Goal: Task Accomplishment & Management: Complete application form

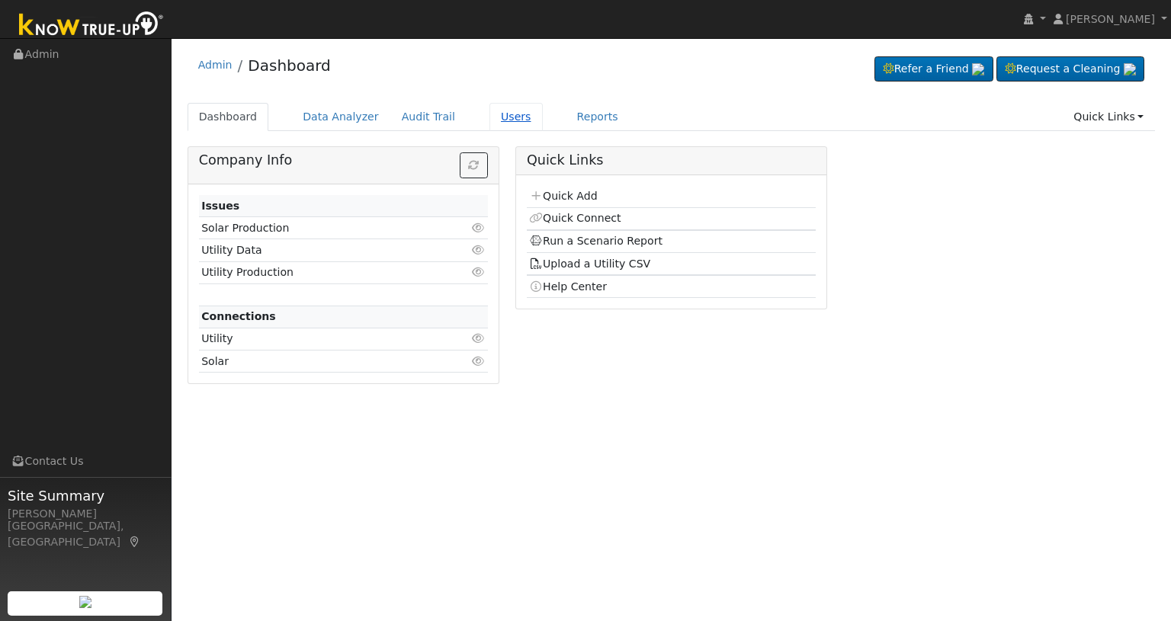
click at [493, 115] on link "Users" at bounding box center [515, 117] width 53 height 28
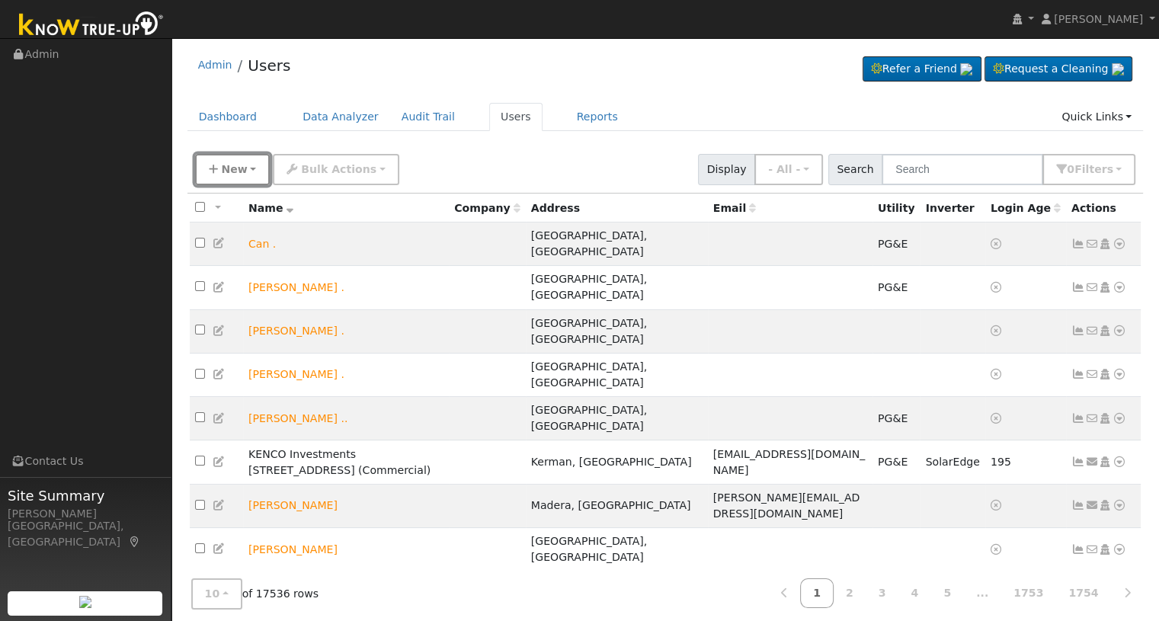
click at [240, 173] on span "New" at bounding box center [234, 169] width 26 height 12
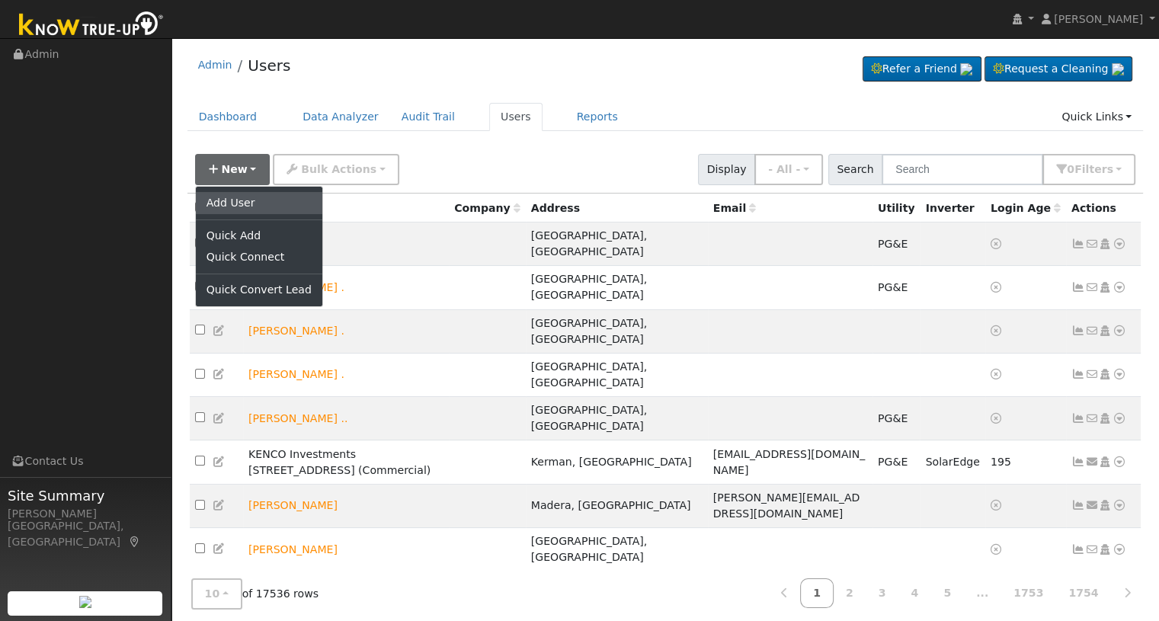
click at [241, 202] on link "Add User" at bounding box center [259, 202] width 127 height 21
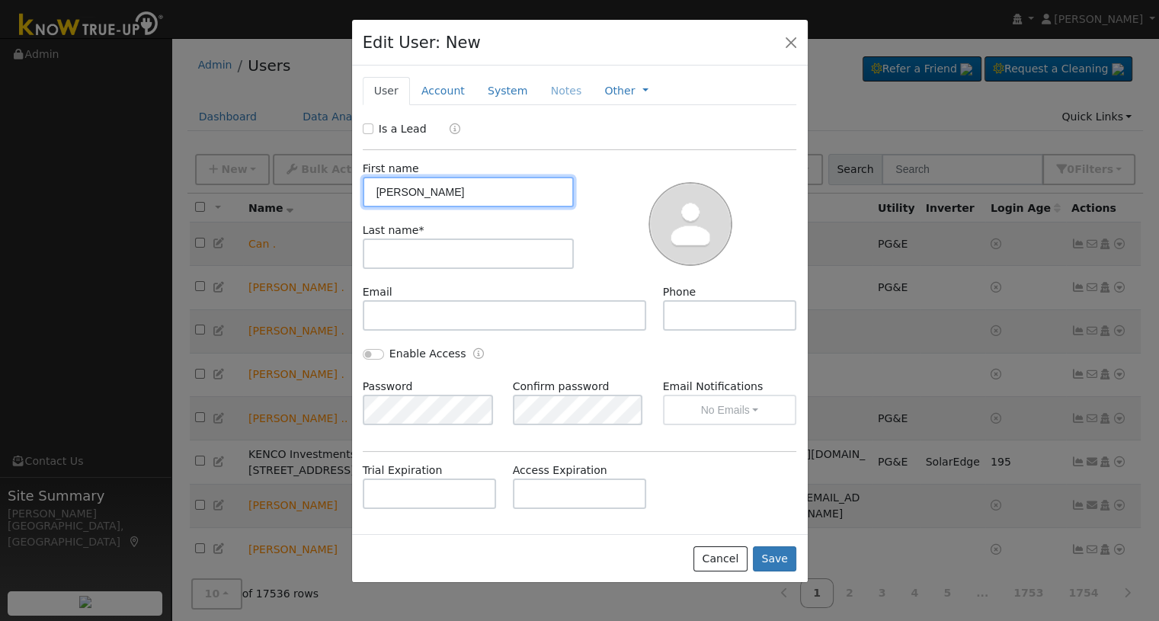
type input "Daniel"
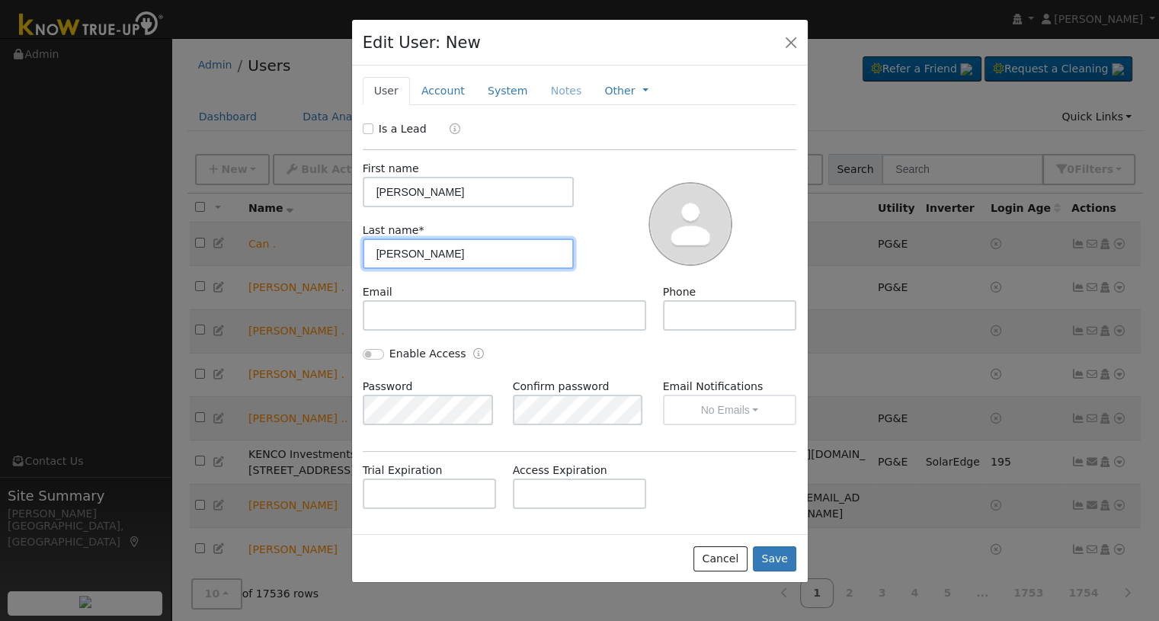
type input "Petty"
click at [386, 123] on label "Is a Lead" at bounding box center [403, 129] width 48 height 16
click at [374, 123] on input "Is a Lead" at bounding box center [368, 128] width 11 height 11
checkbox input "true"
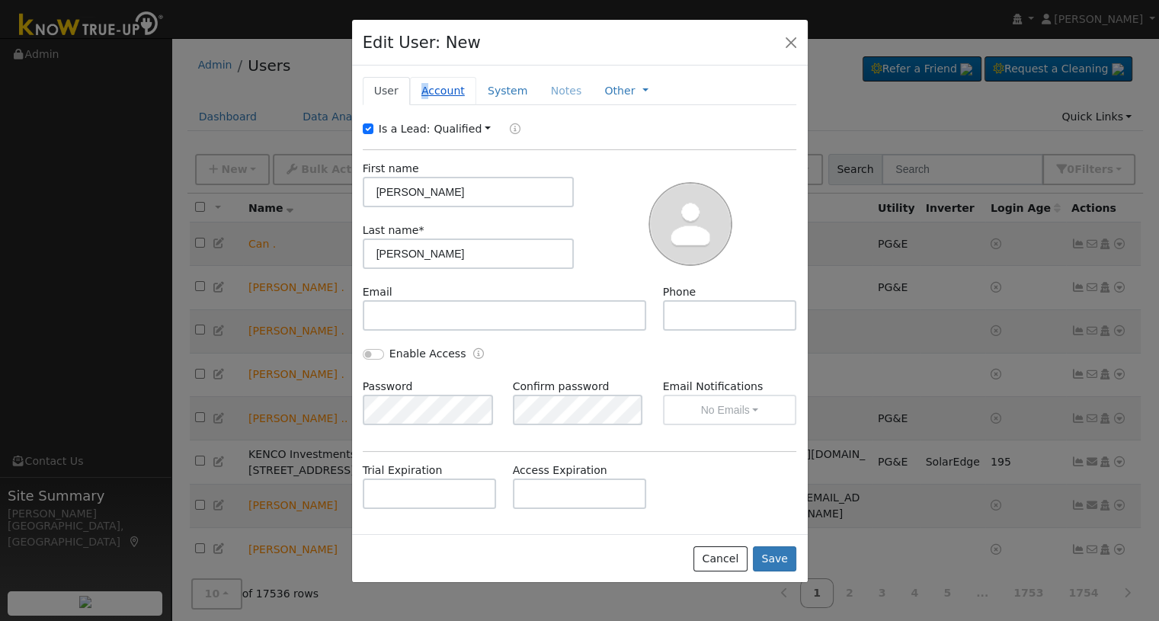
click at [421, 96] on link "Account" at bounding box center [443, 91] width 66 height 28
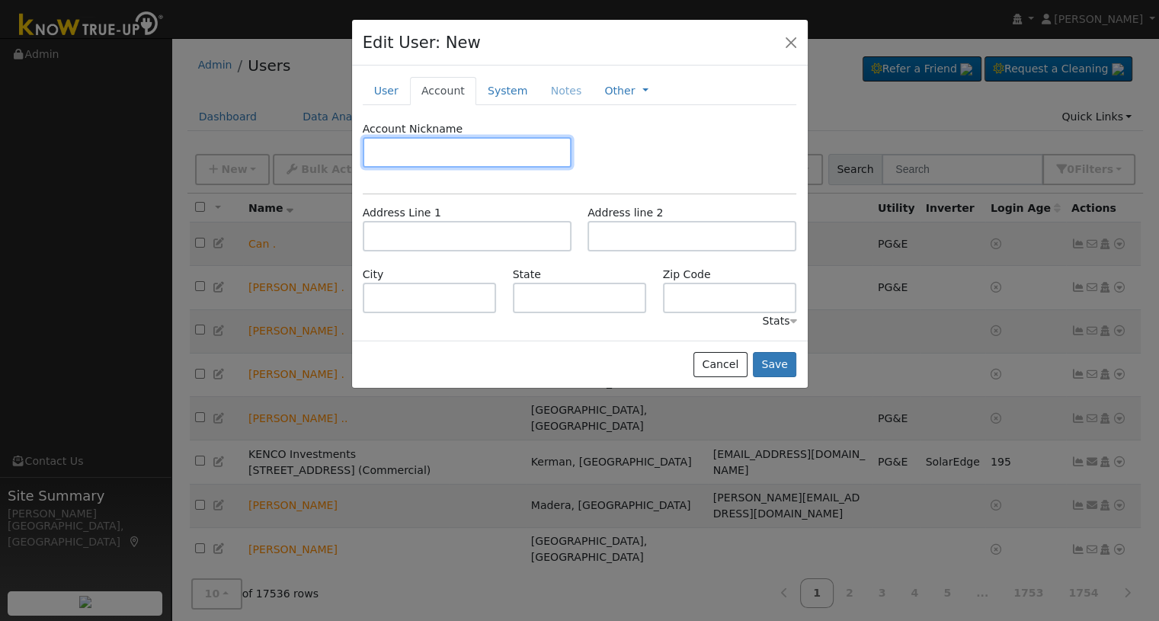
click at [421, 155] on input "text" at bounding box center [467, 152] width 209 height 30
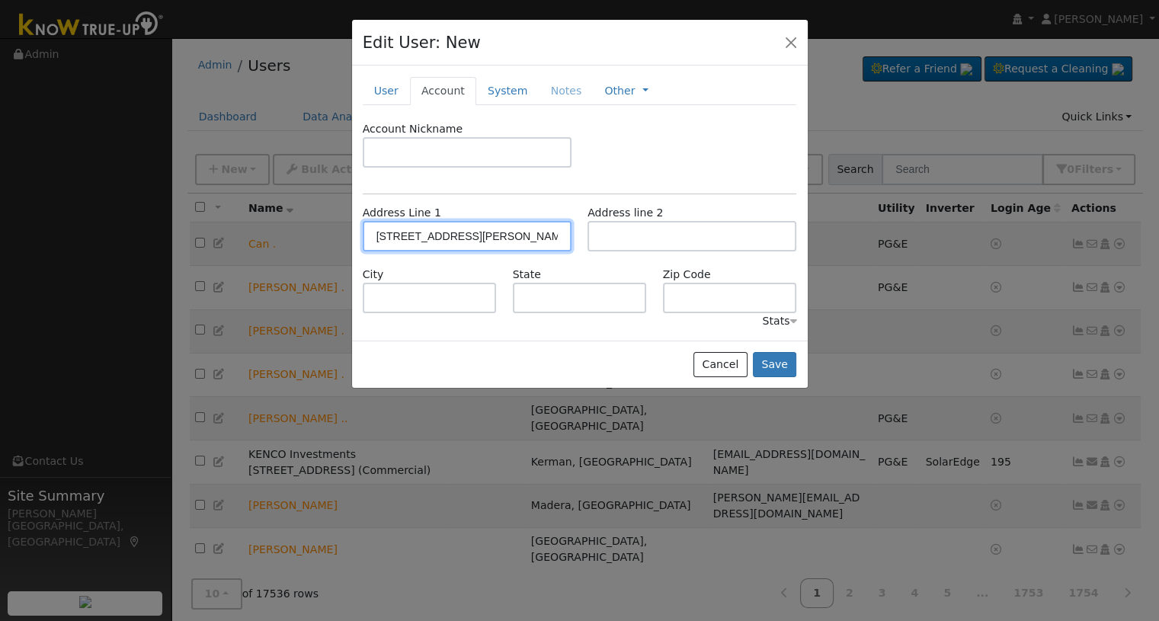
type input "10245 East Bullard Avenue"
type input "Clovis"
type input "CA"
type input "93619"
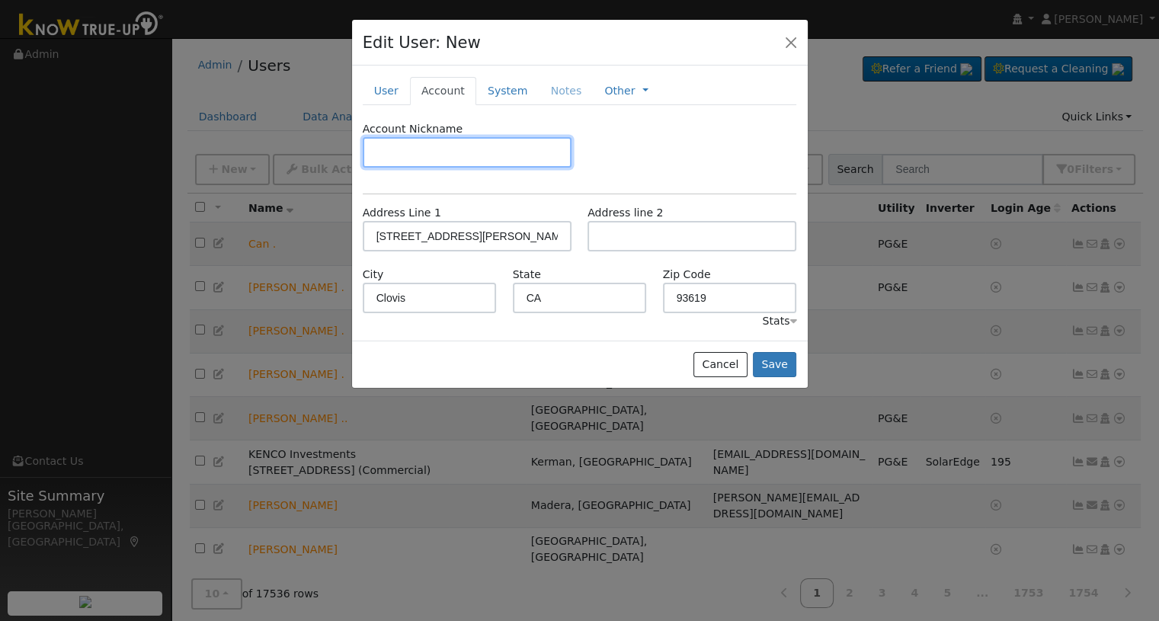
click at [452, 157] on input "text" at bounding box center [467, 152] width 209 height 30
type input "in-laws home"
click at [395, 90] on link "User" at bounding box center [386, 91] width 47 height 28
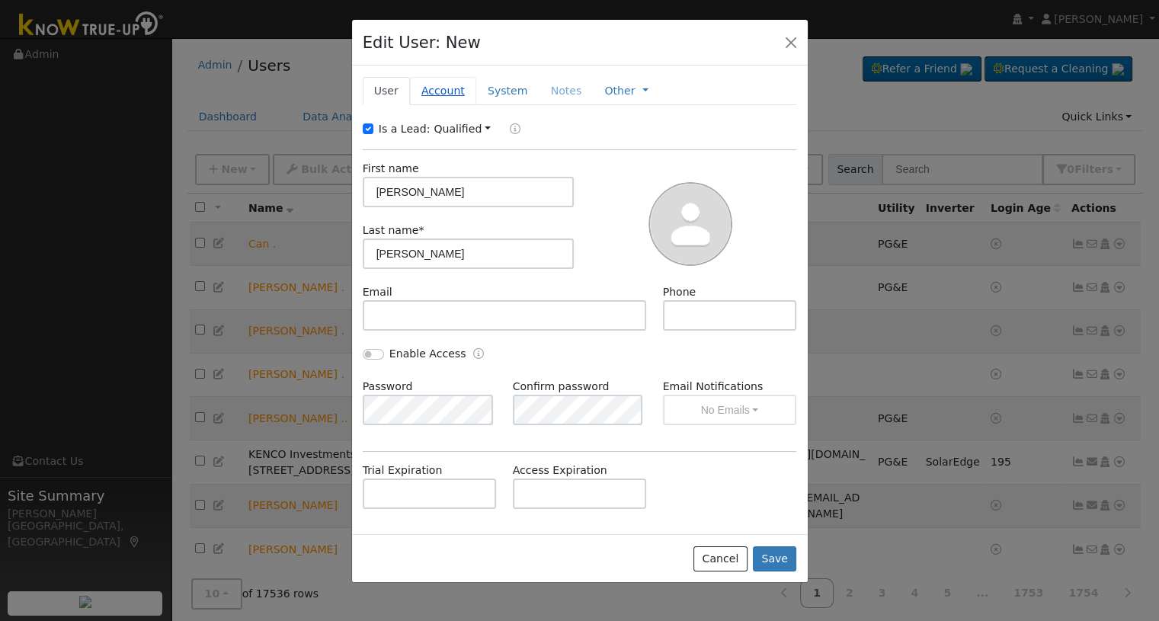
click at [430, 84] on link "Account" at bounding box center [443, 91] width 66 height 28
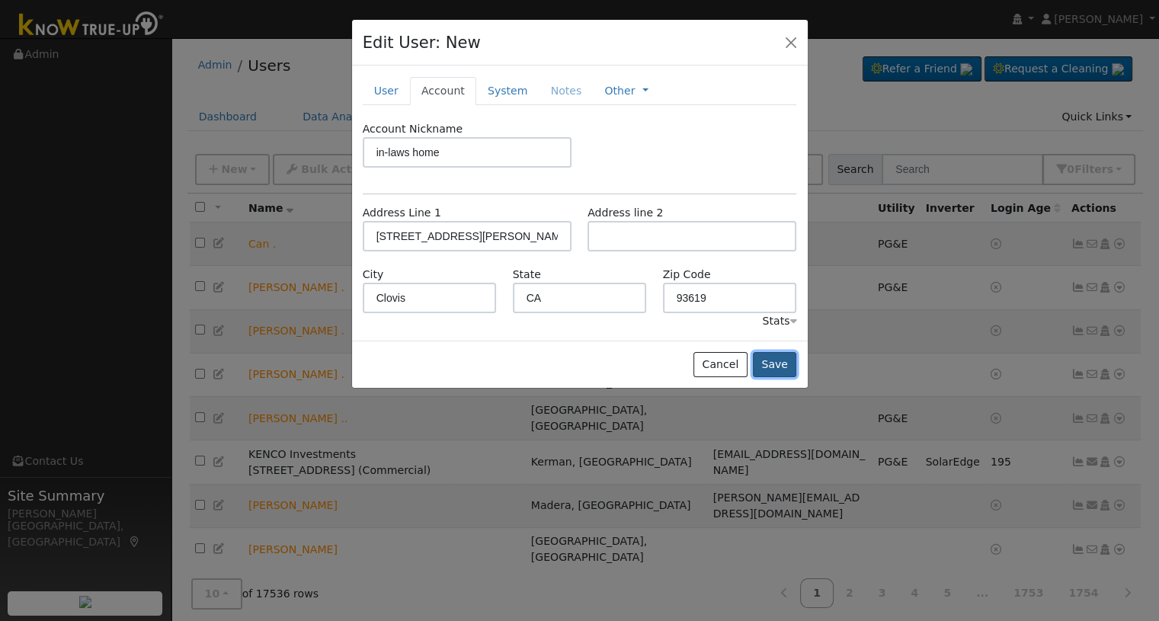
click at [771, 370] on button "Save" at bounding box center [775, 365] width 44 height 26
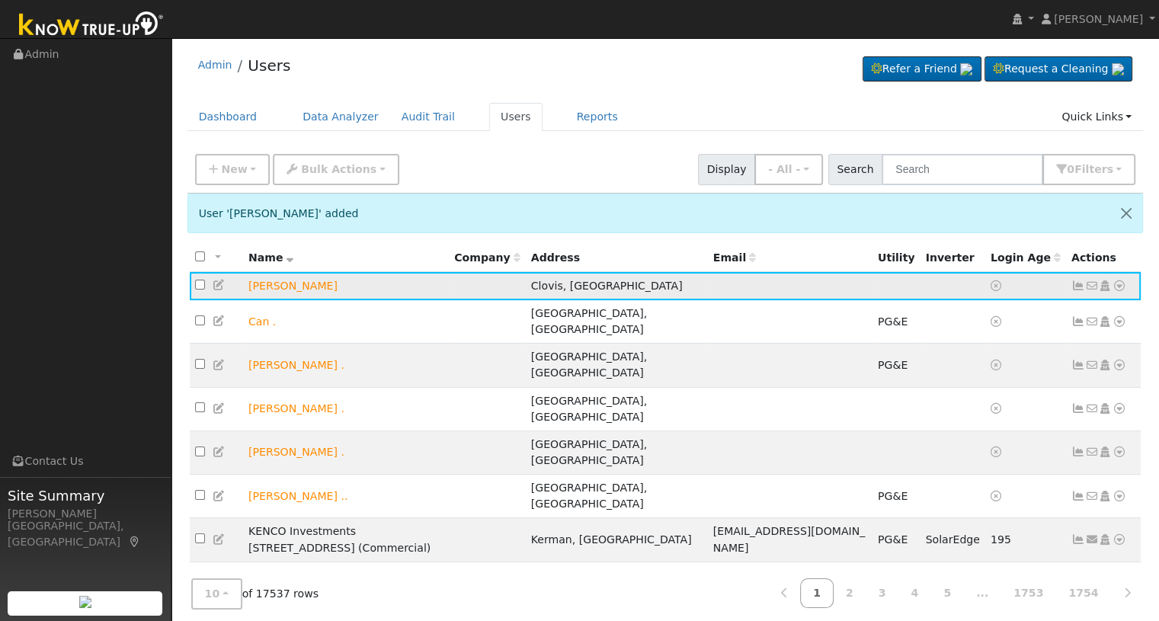
click at [1118, 287] on icon at bounding box center [1120, 286] width 14 height 11
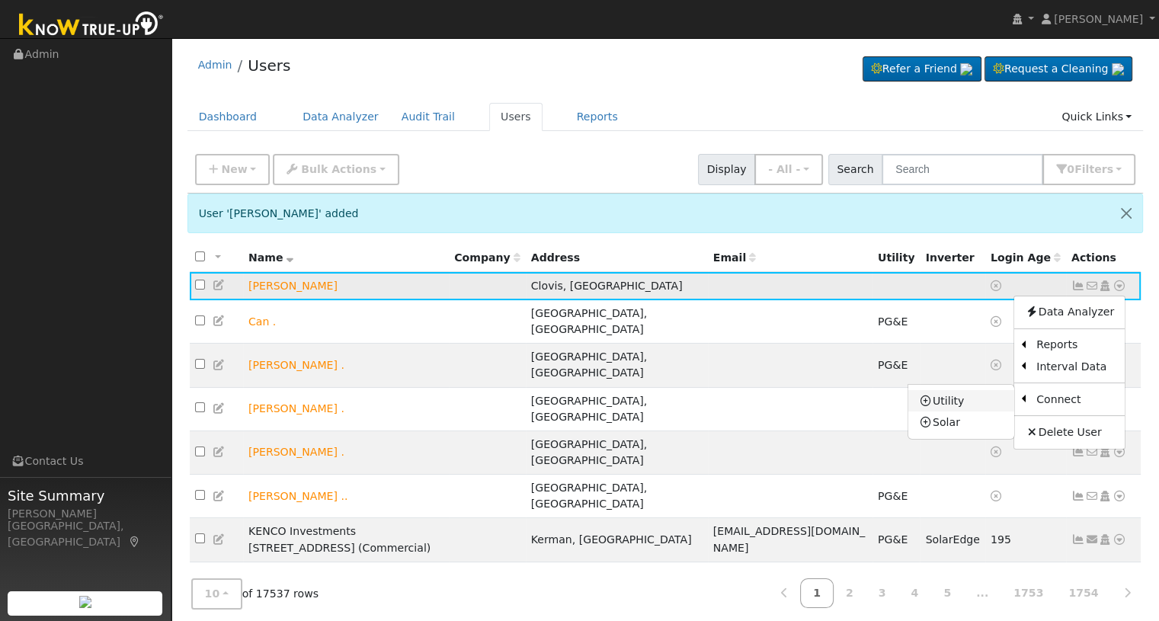
click at [933, 402] on icon at bounding box center [926, 401] width 14 height 11
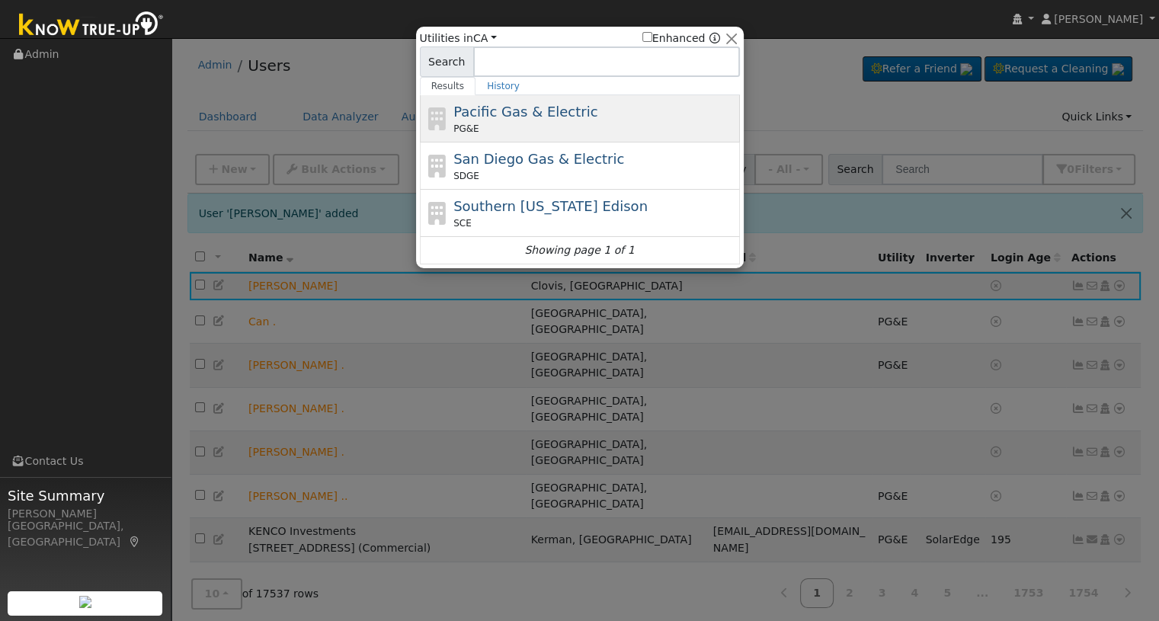
click at [499, 125] on div "PG&E" at bounding box center [595, 129] width 283 height 14
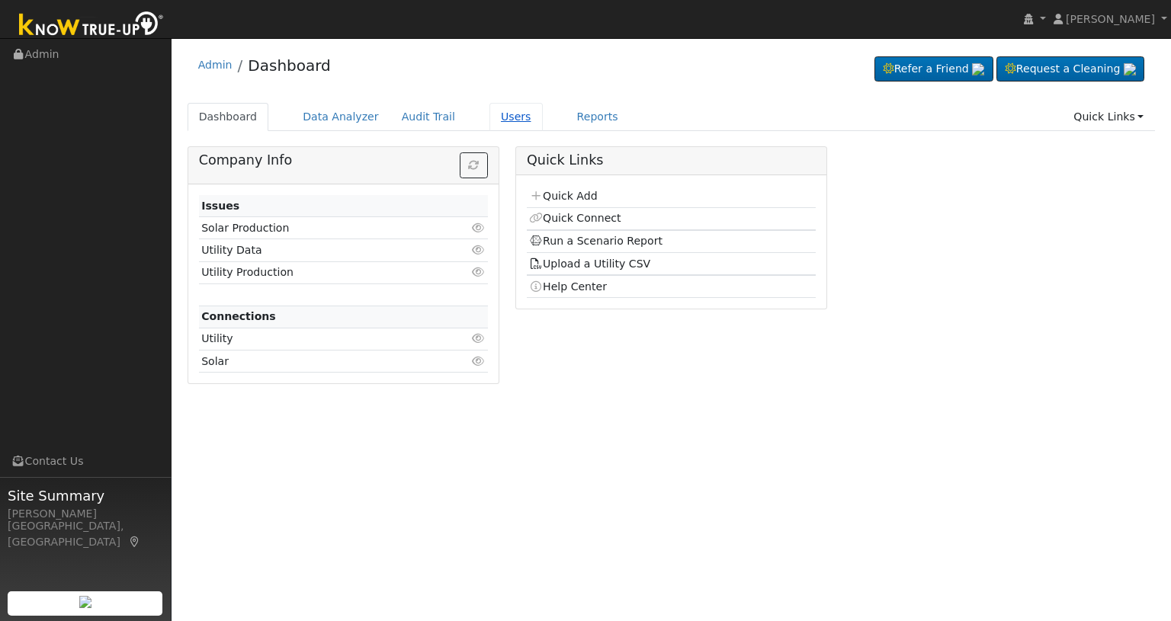
click at [489, 120] on link "Users" at bounding box center [515, 117] width 53 height 28
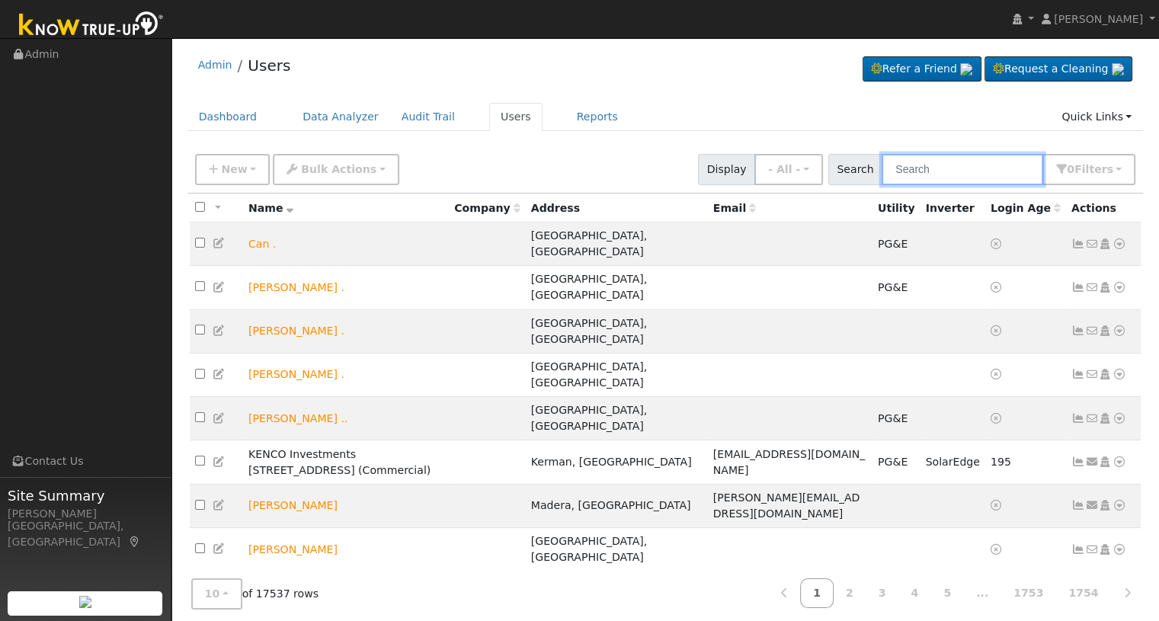
click at [907, 161] on input "text" at bounding box center [963, 169] width 162 height 31
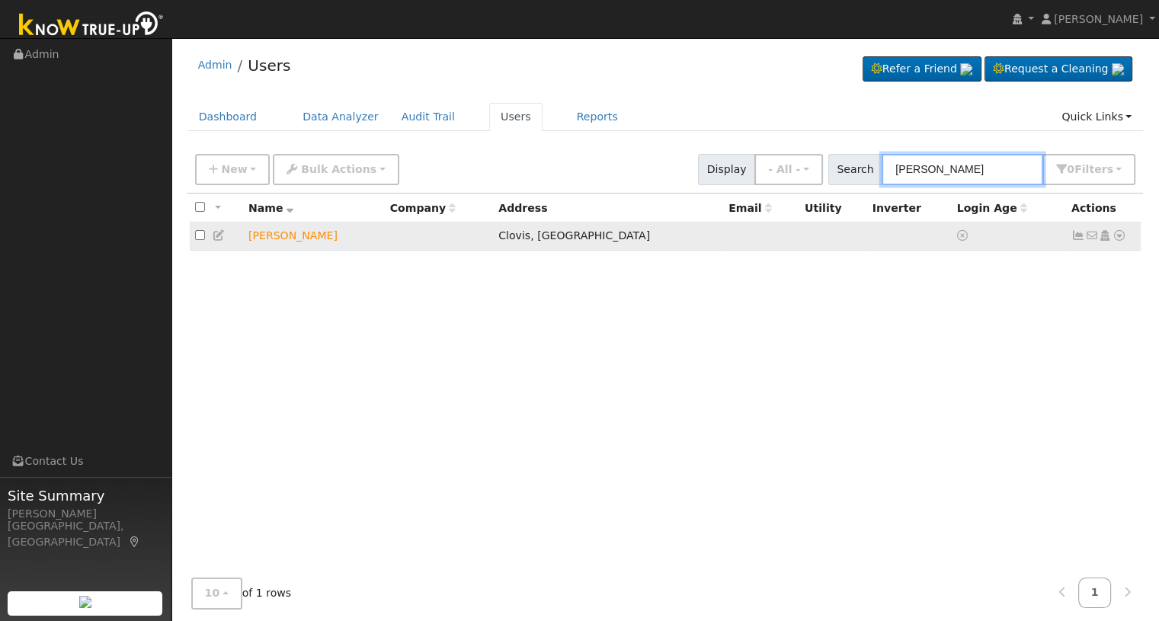
type input "daniel petty"
click at [1119, 236] on icon at bounding box center [1120, 235] width 14 height 11
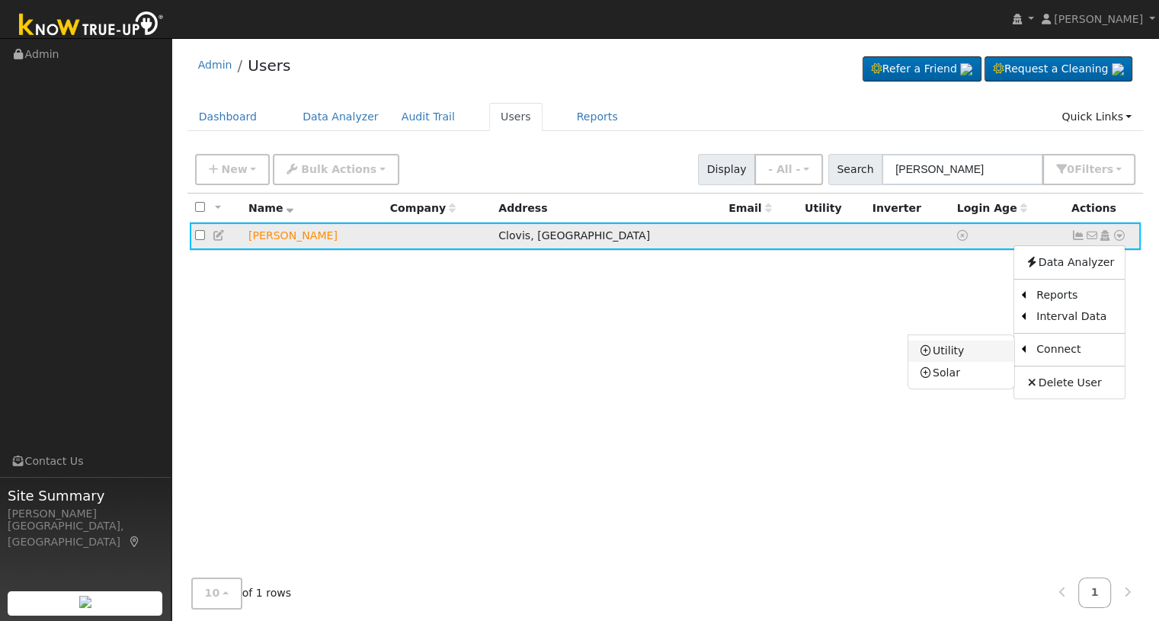
click at [975, 352] on link "Utility" at bounding box center [962, 351] width 106 height 21
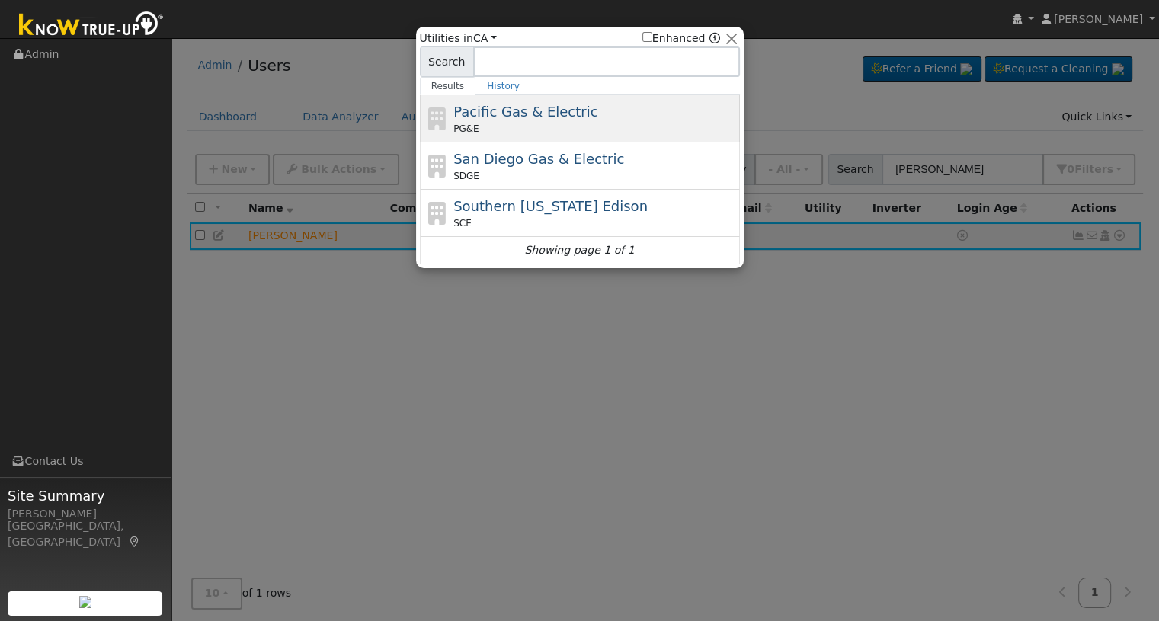
click at [473, 118] on span "Pacific Gas & Electric" at bounding box center [526, 112] width 144 height 16
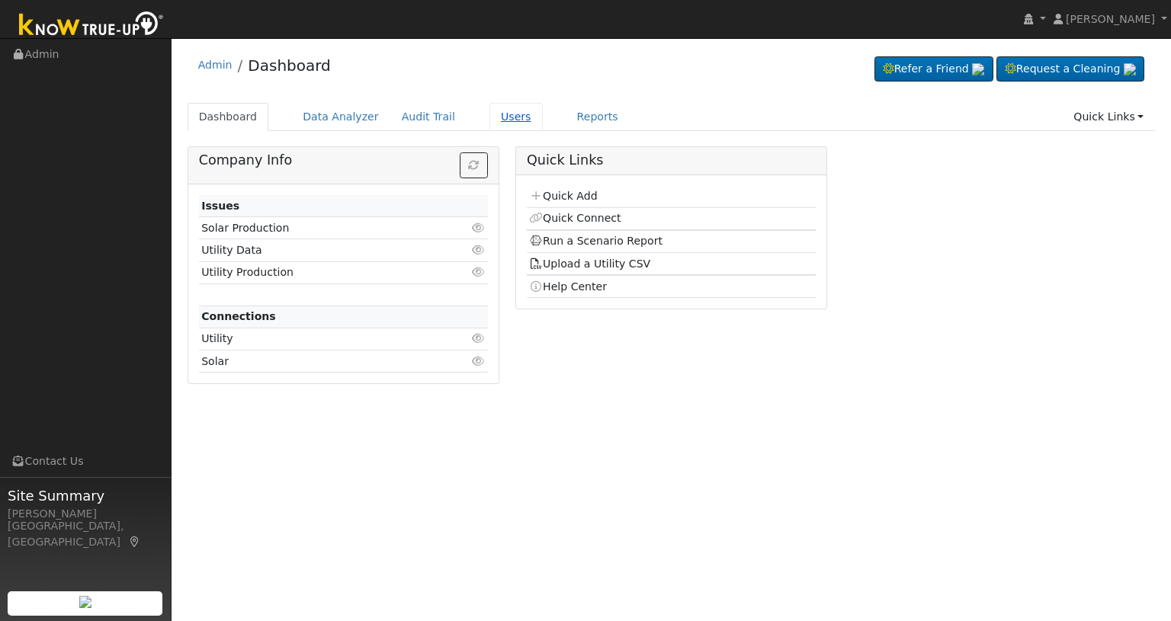
click at [492, 112] on link "Users" at bounding box center [515, 117] width 53 height 28
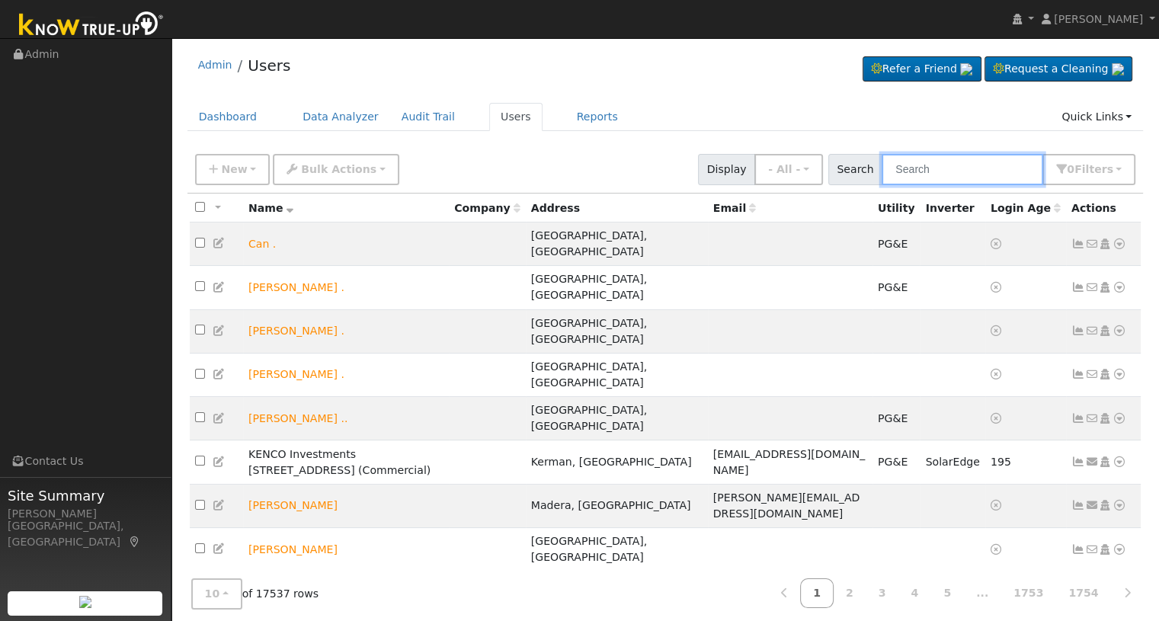
click at [945, 165] on input "text" at bounding box center [963, 169] width 162 height 31
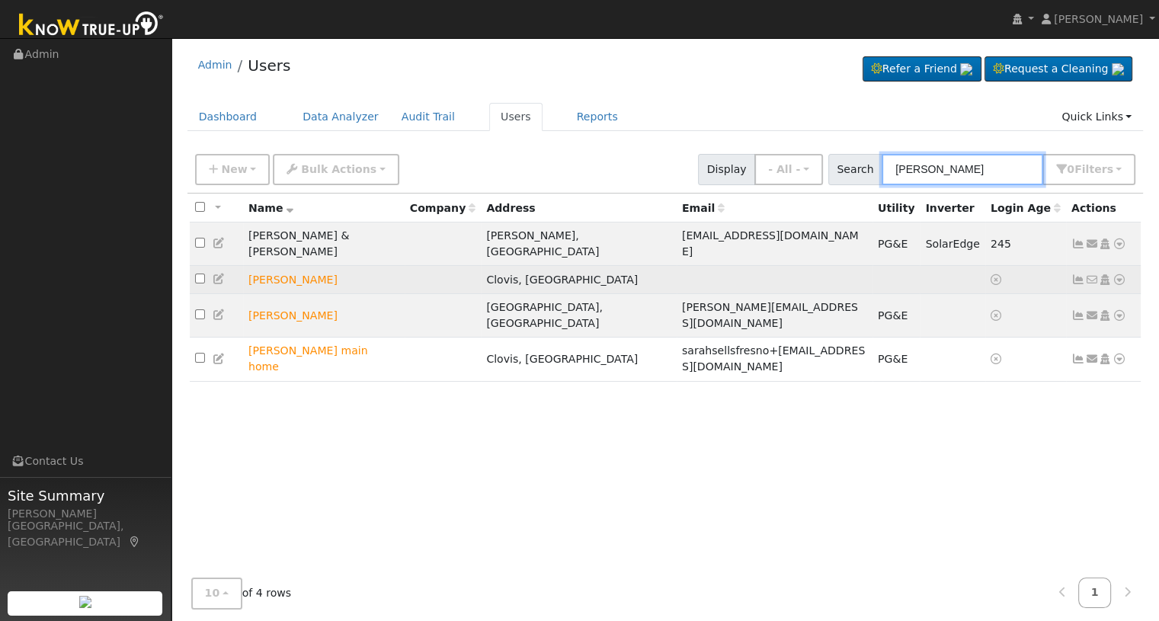
type input "petty"
click at [1119, 274] on icon at bounding box center [1120, 279] width 14 height 11
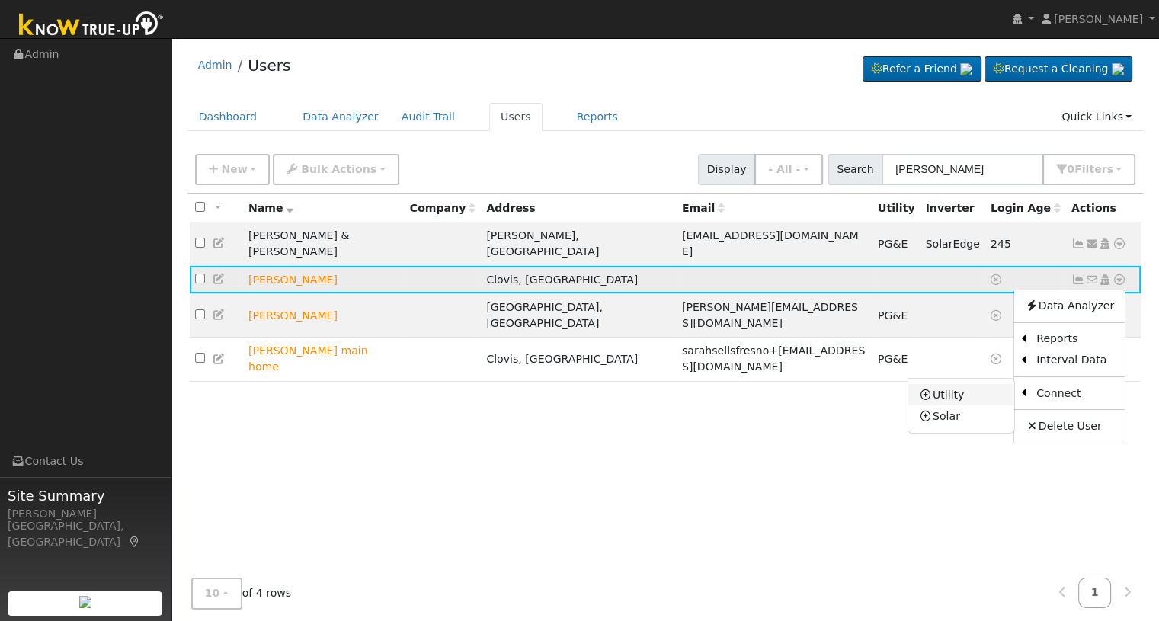
click at [973, 384] on link "Utility" at bounding box center [962, 394] width 106 height 21
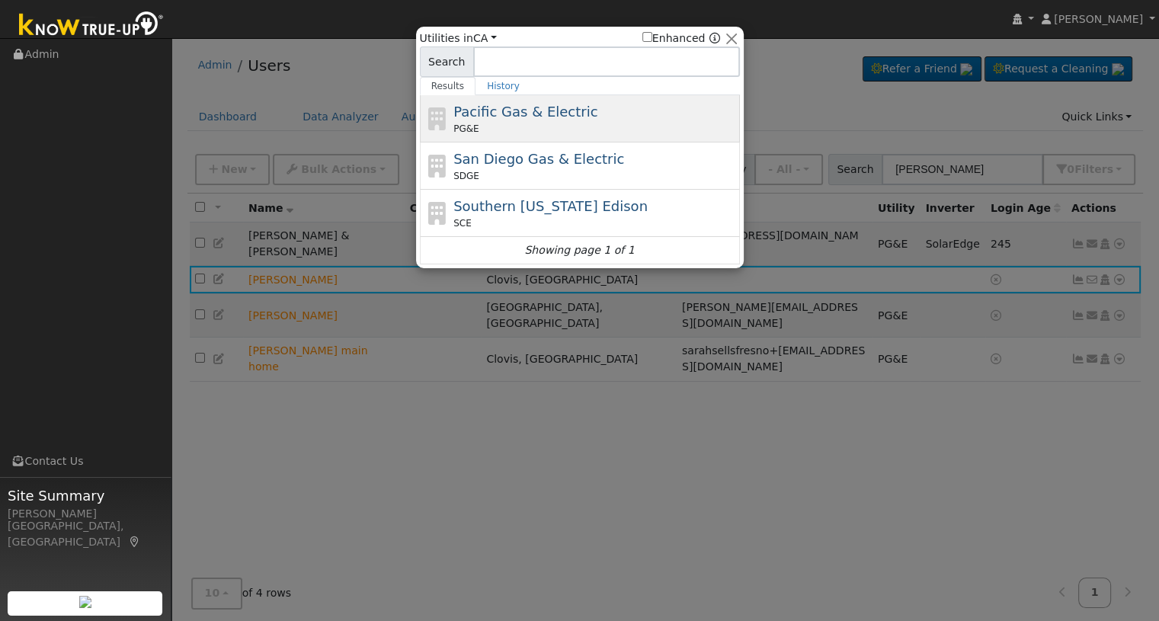
click at [483, 123] on div "PG&E" at bounding box center [595, 129] width 283 height 14
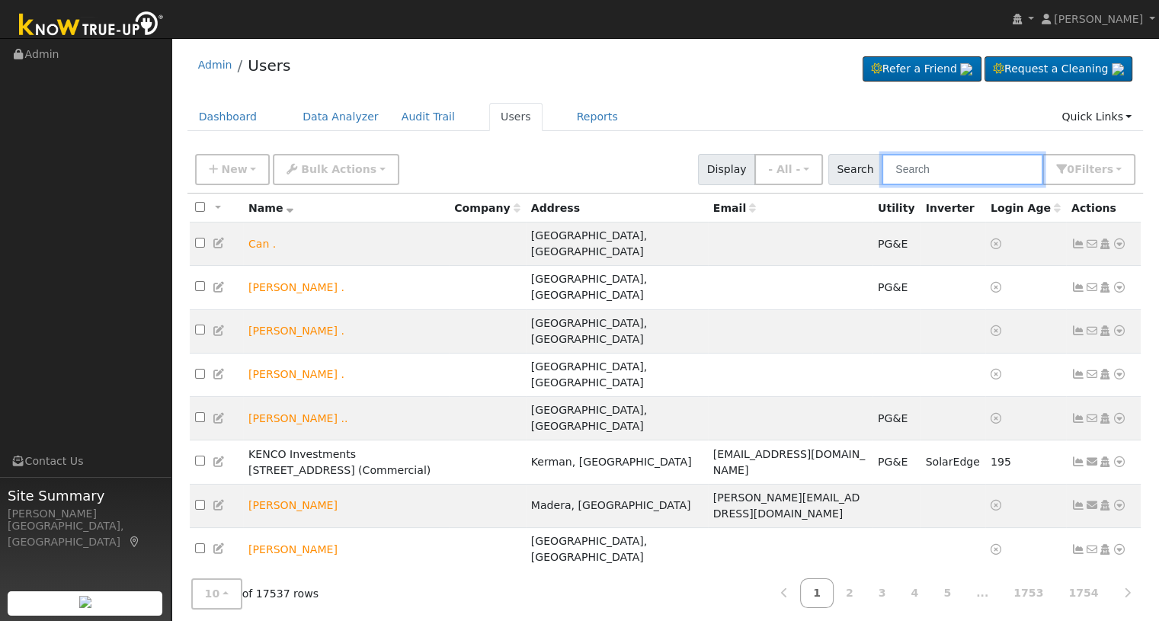
click at [953, 170] on input "text" at bounding box center [963, 169] width 162 height 31
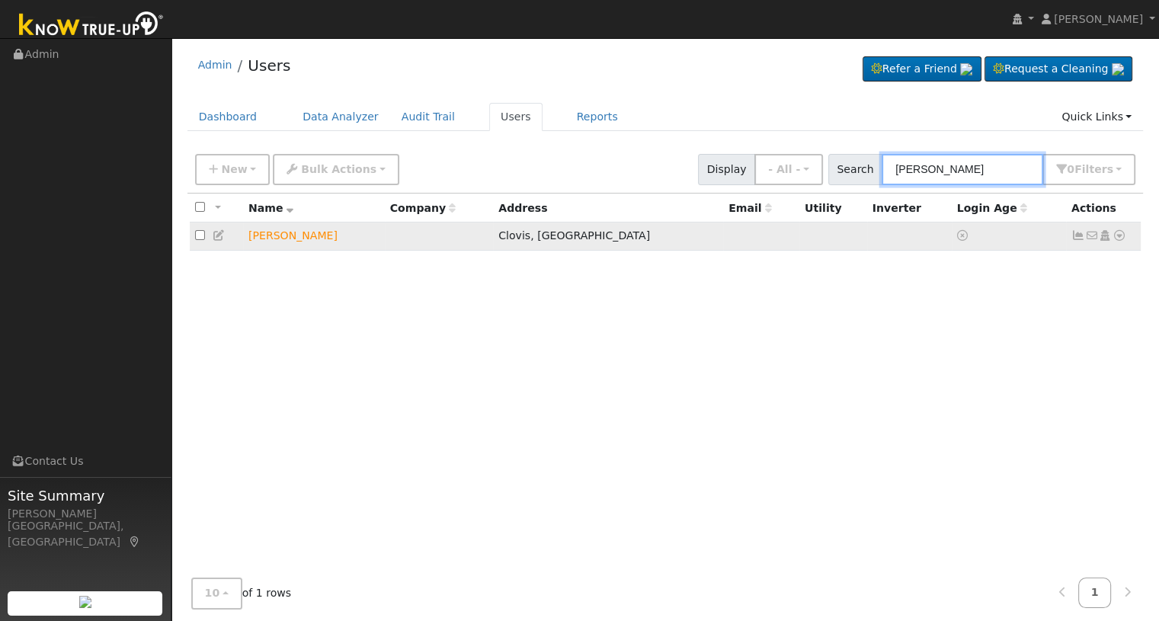
type input "daniel petty"
click at [217, 234] on icon at bounding box center [220, 235] width 14 height 11
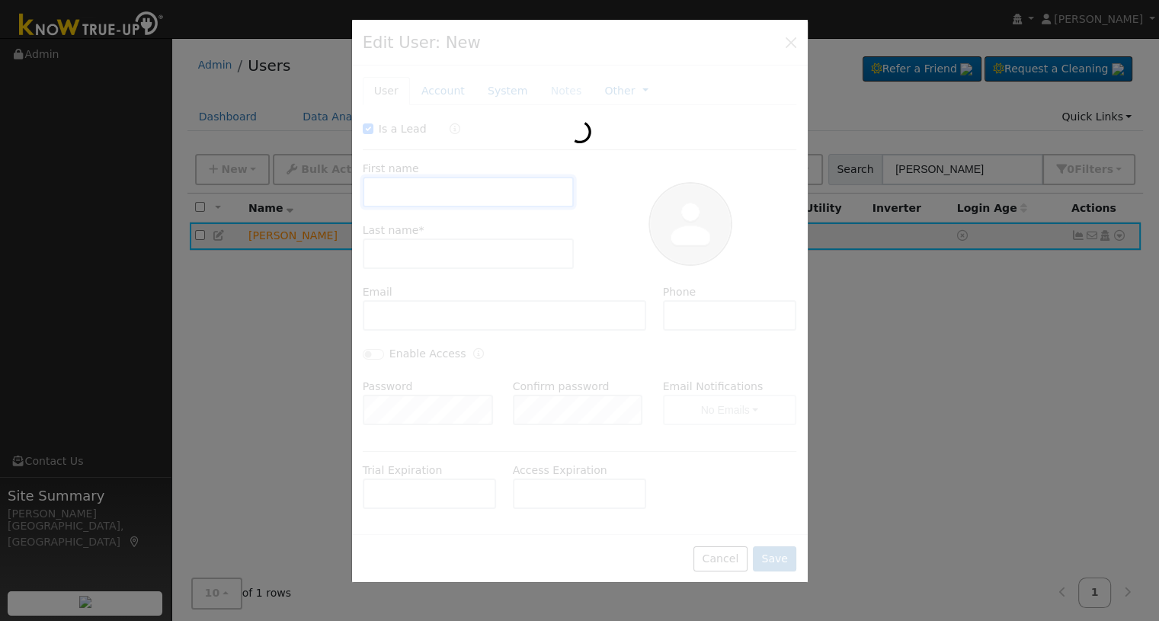
checkbox input "true"
type input "[PERSON_NAME]"
type input "in-laws home"
type input "[STREET_ADDRESS][PERSON_NAME]"
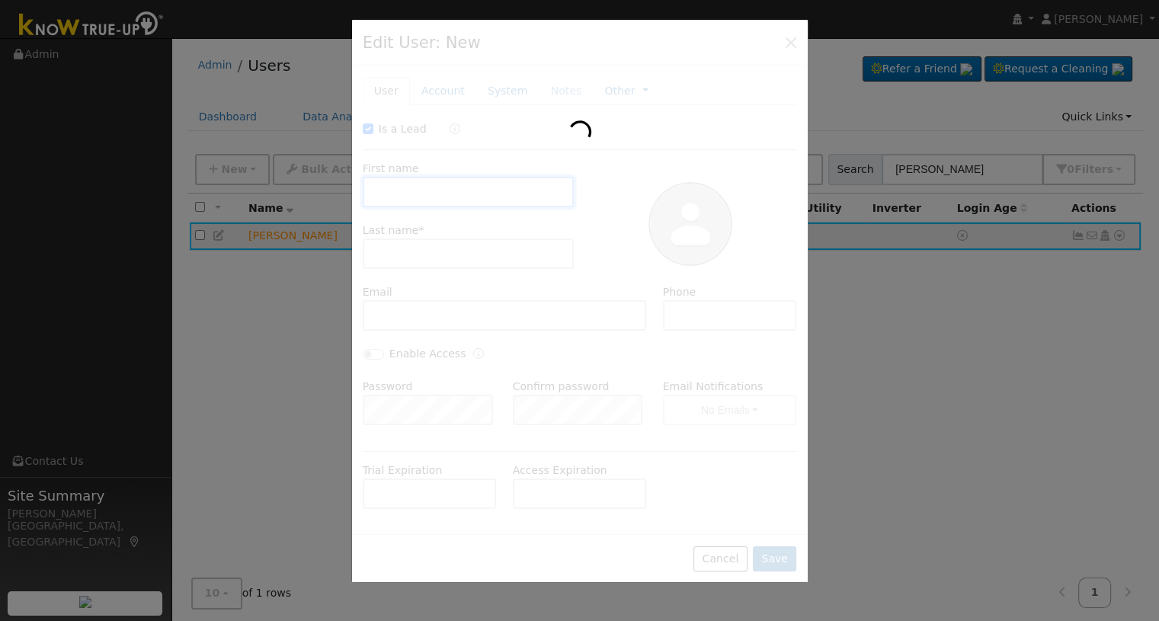
type input "Clovis"
type input "CA"
type input "93619"
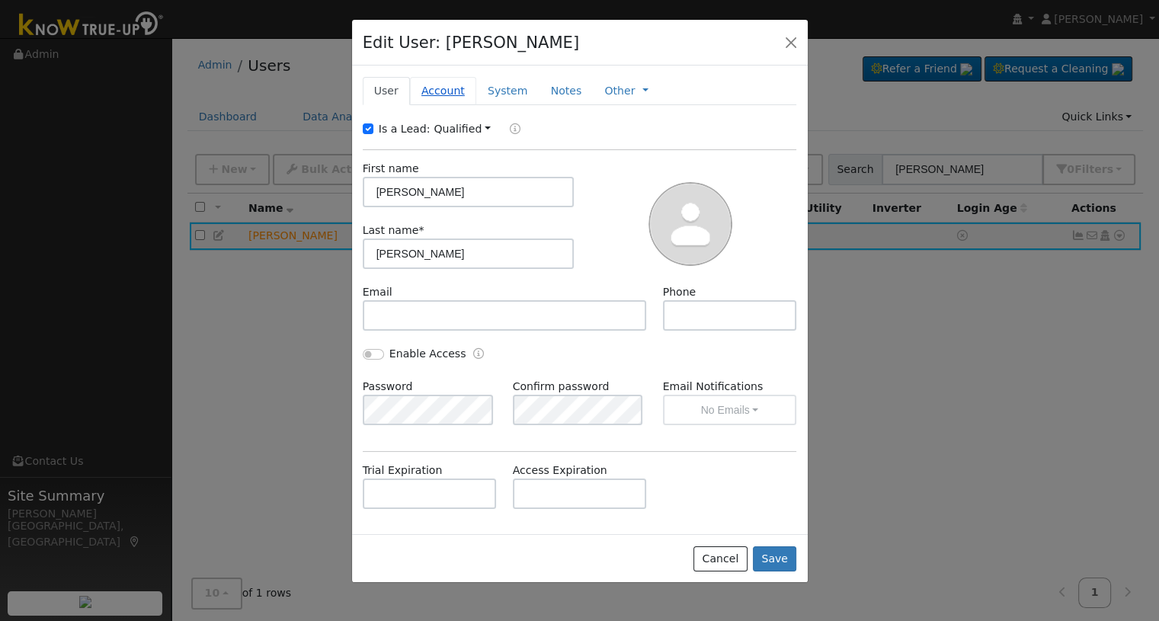
click at [426, 88] on link "Account" at bounding box center [443, 91] width 66 height 28
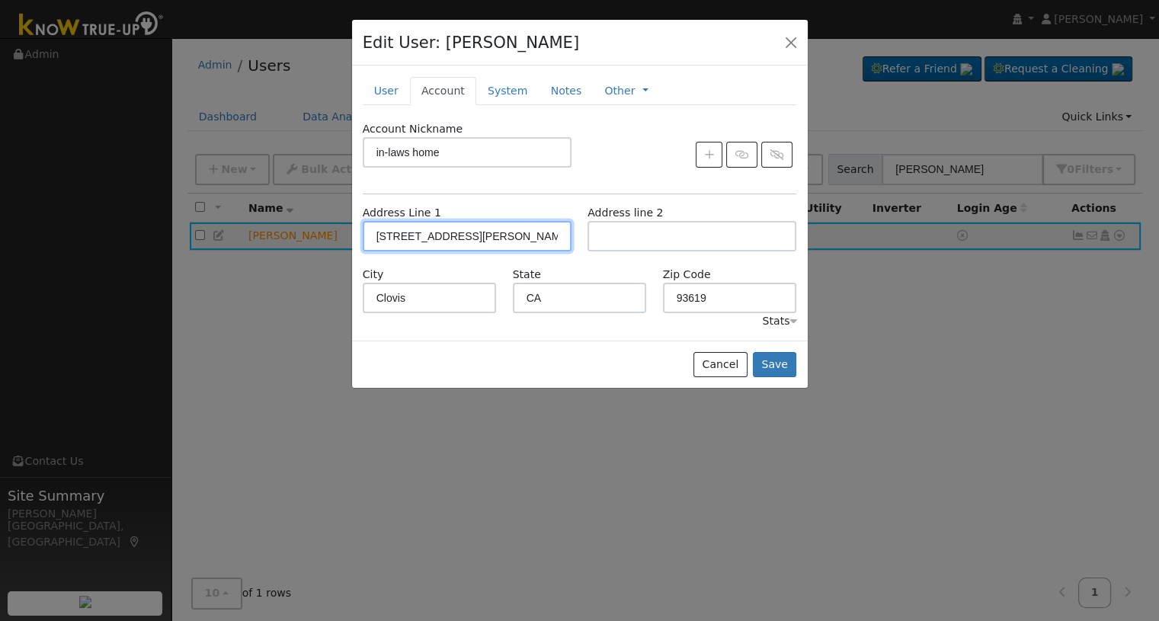
click at [522, 242] on input "[STREET_ADDRESS][PERSON_NAME]" at bounding box center [467, 236] width 209 height 30
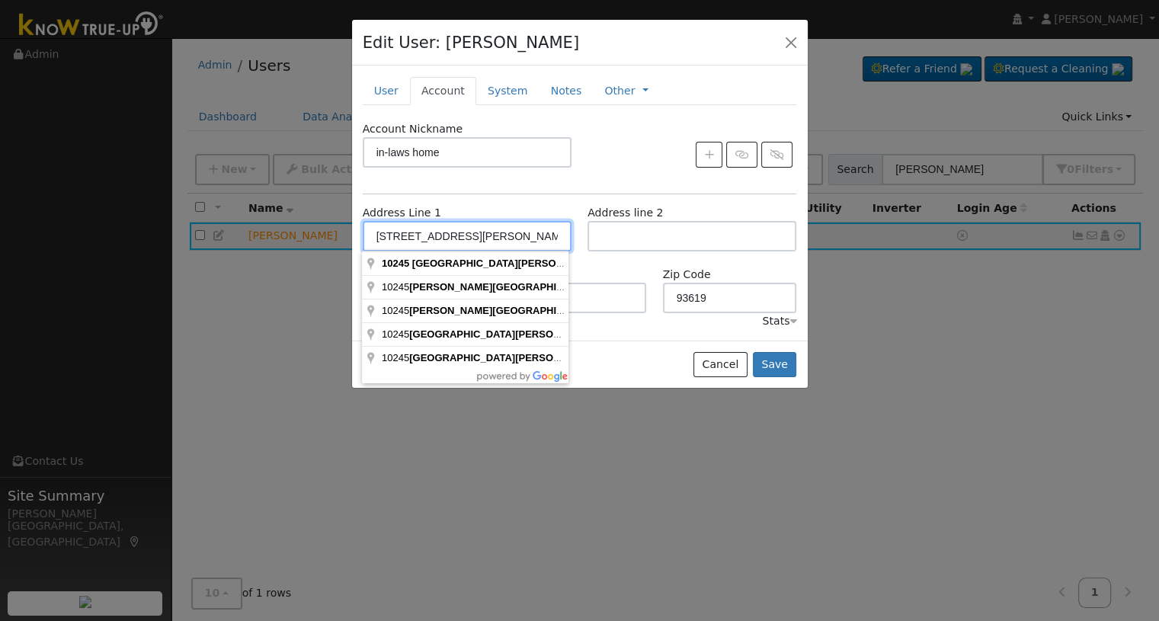
drag, startPoint x: 515, startPoint y: 237, endPoint x: 332, endPoint y: 246, distance: 182.4
click at [0, 0] on div "Edit User: Daniel Petty in-laws home in-laws home 10245 East Bullard Avenue, Cl…" at bounding box center [0, 0] width 0 height 0
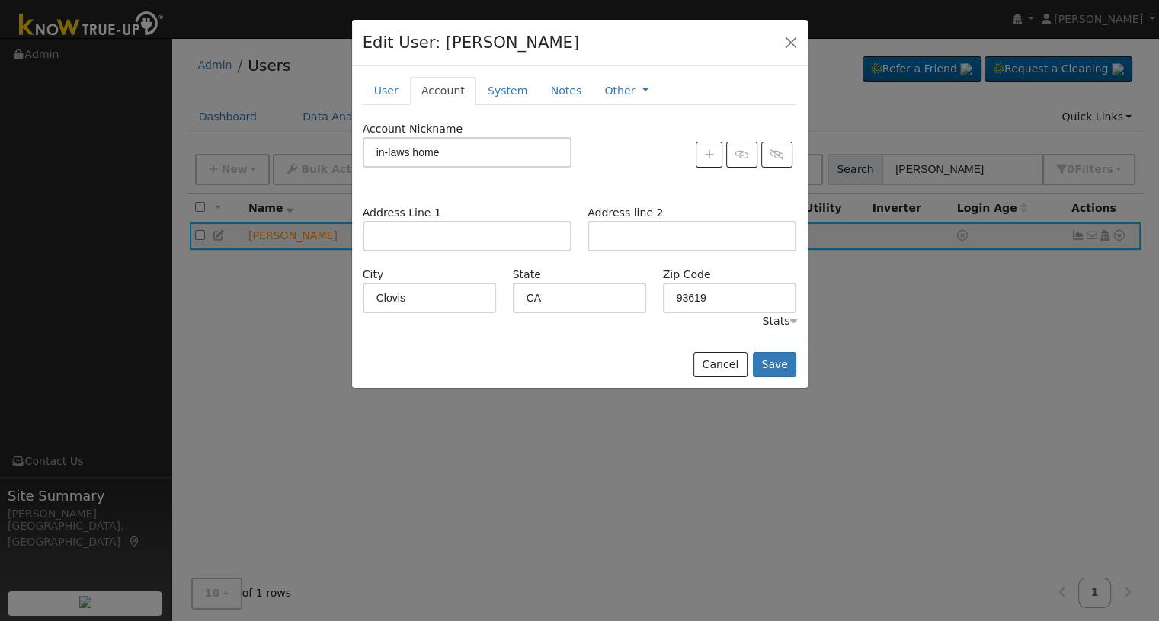
click at [553, 352] on div "Cancel Save" at bounding box center [580, 365] width 456 height 48
click at [786, 363] on button "Save" at bounding box center [775, 365] width 44 height 26
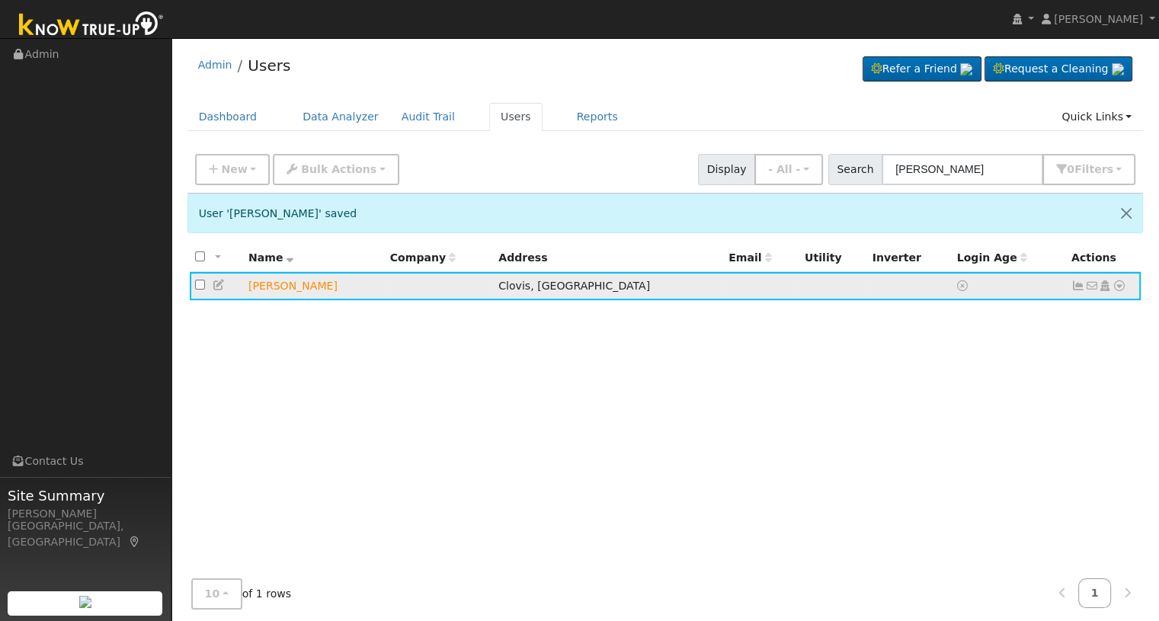
click at [1118, 281] on icon at bounding box center [1120, 286] width 14 height 11
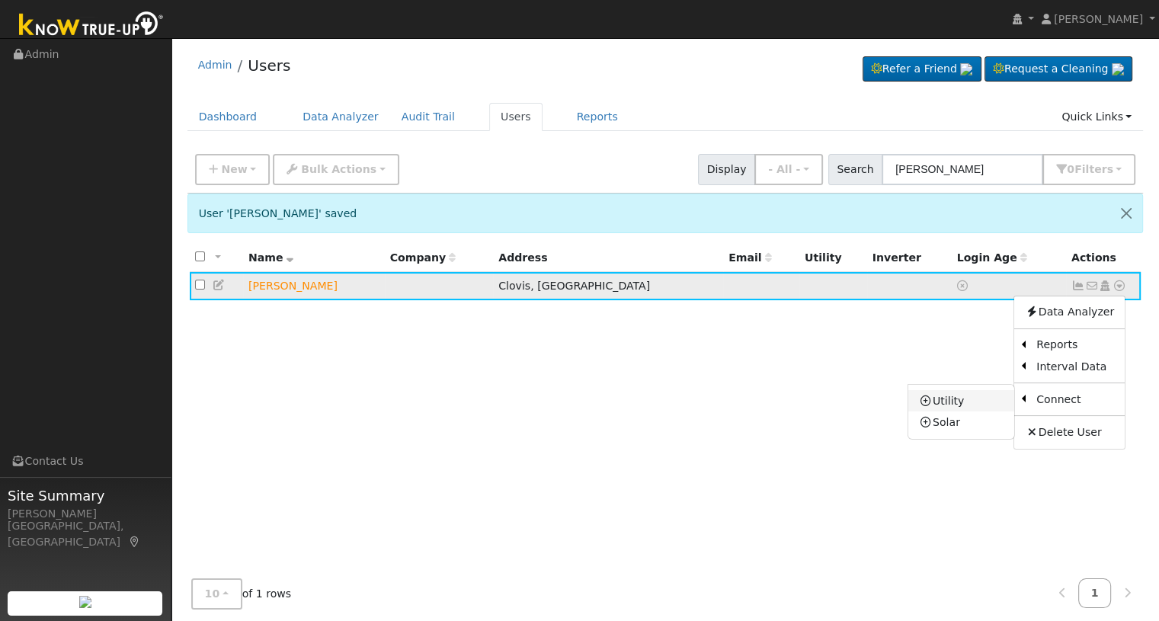
click at [963, 408] on link "Utility" at bounding box center [962, 400] width 106 height 21
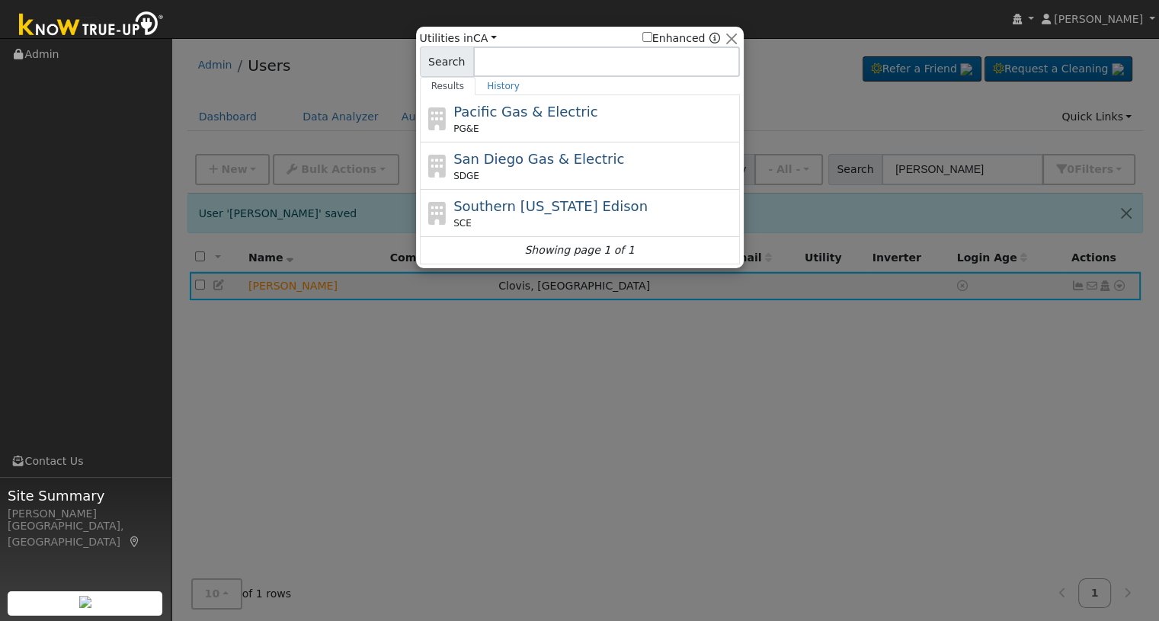
click at [492, 143] on div "Pacific Gas & Electric PG&E" at bounding box center [580, 166] width 320 height 47
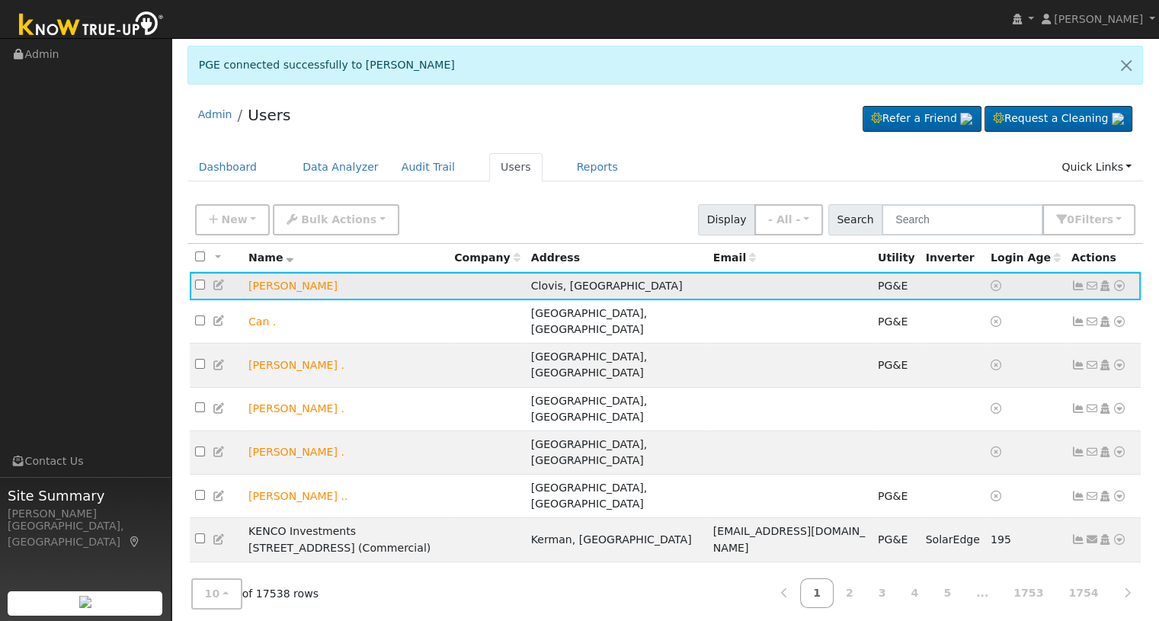
click at [1104, 285] on icon at bounding box center [1105, 286] width 14 height 11
